Goal: Consume media (video, audio)

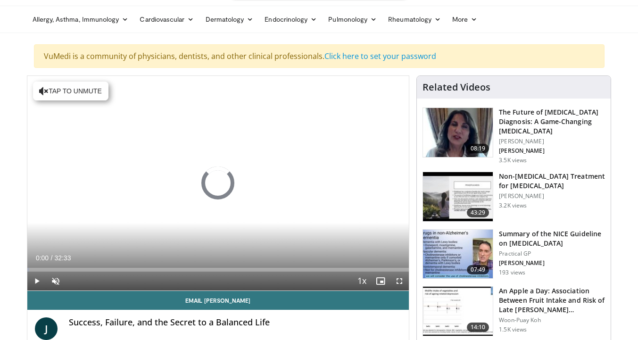
scroll to position [33, 0]
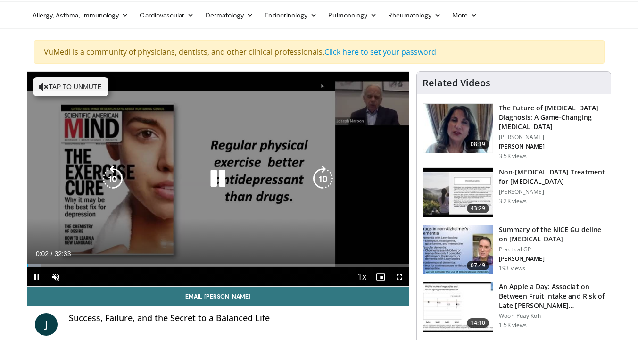
click at [72, 87] on button "Tap to unmute" at bounding box center [70, 86] width 75 height 19
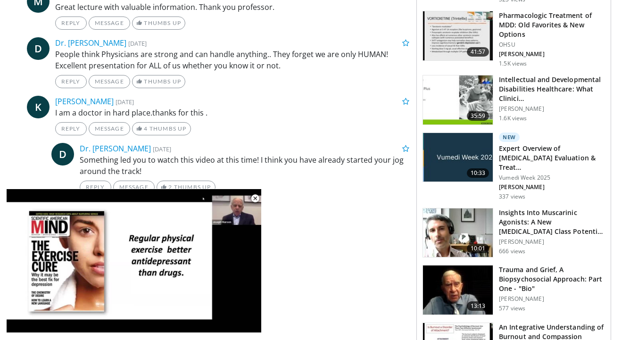
scroll to position [727, 0]
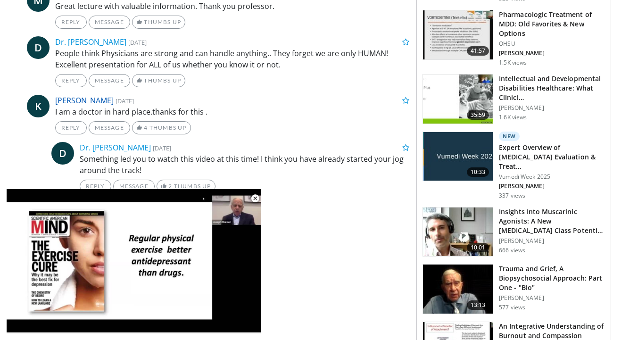
click at [71, 101] on link "[PERSON_NAME]" at bounding box center [84, 100] width 58 height 10
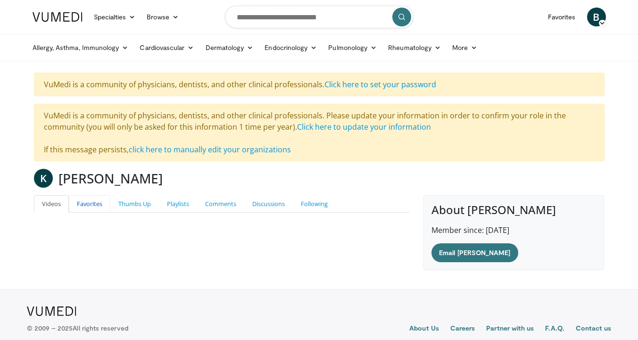
click at [92, 201] on link "Favorites" at bounding box center [89, 203] width 41 height 17
